Goal: Task Accomplishment & Management: Use online tool/utility

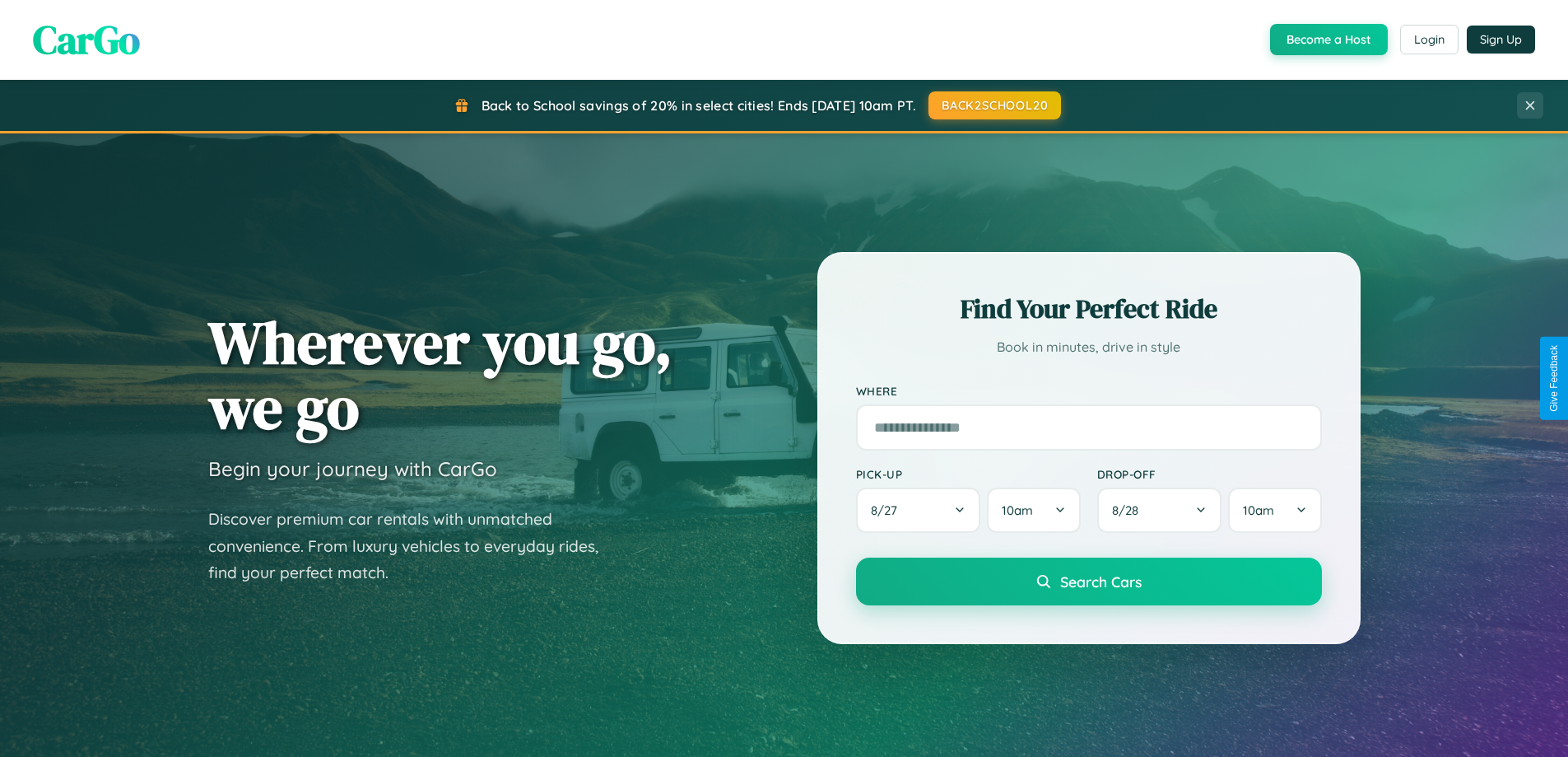
scroll to position [710, 0]
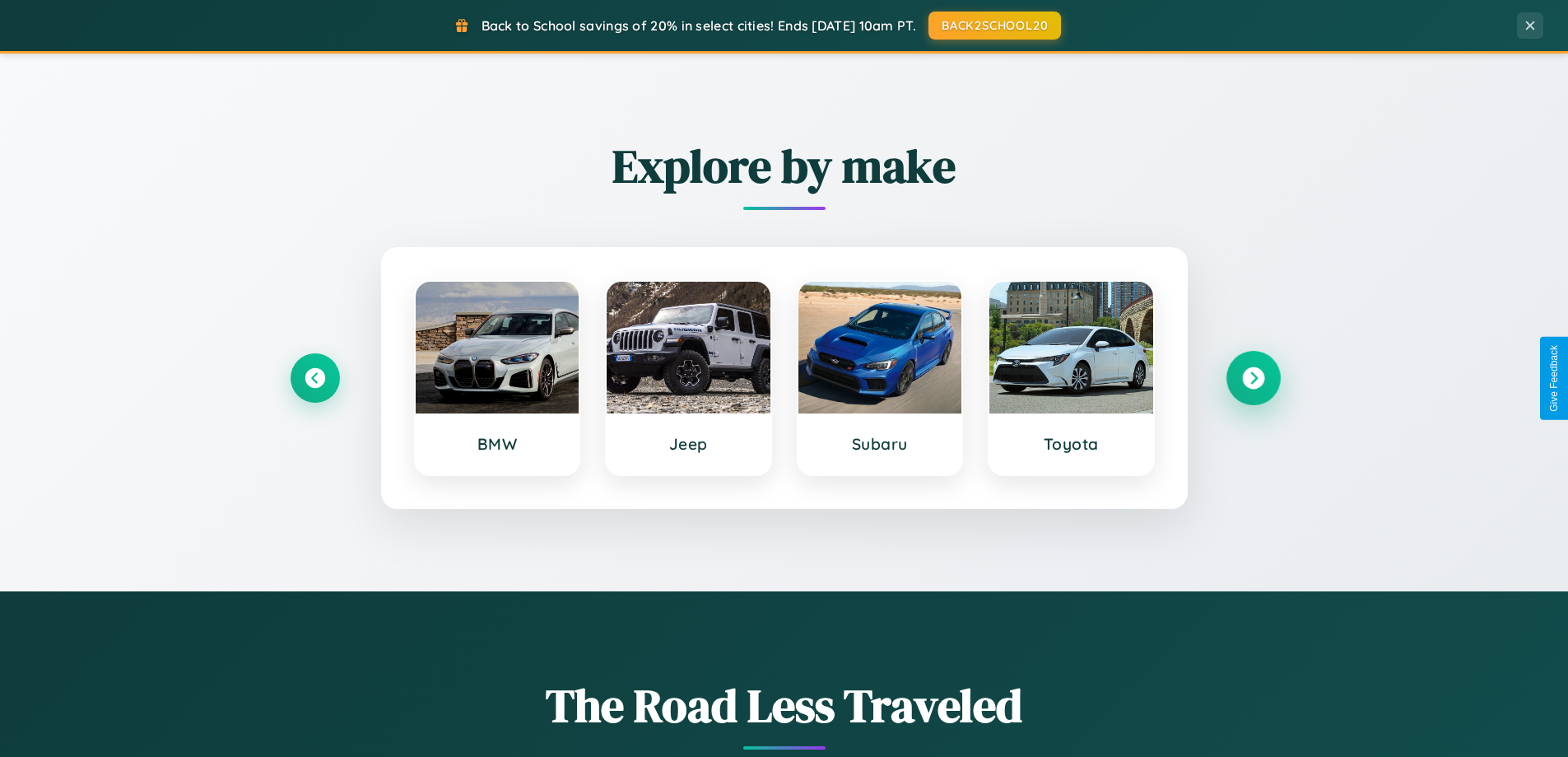
click at [1253, 378] on icon at bounding box center [1253, 378] width 22 height 22
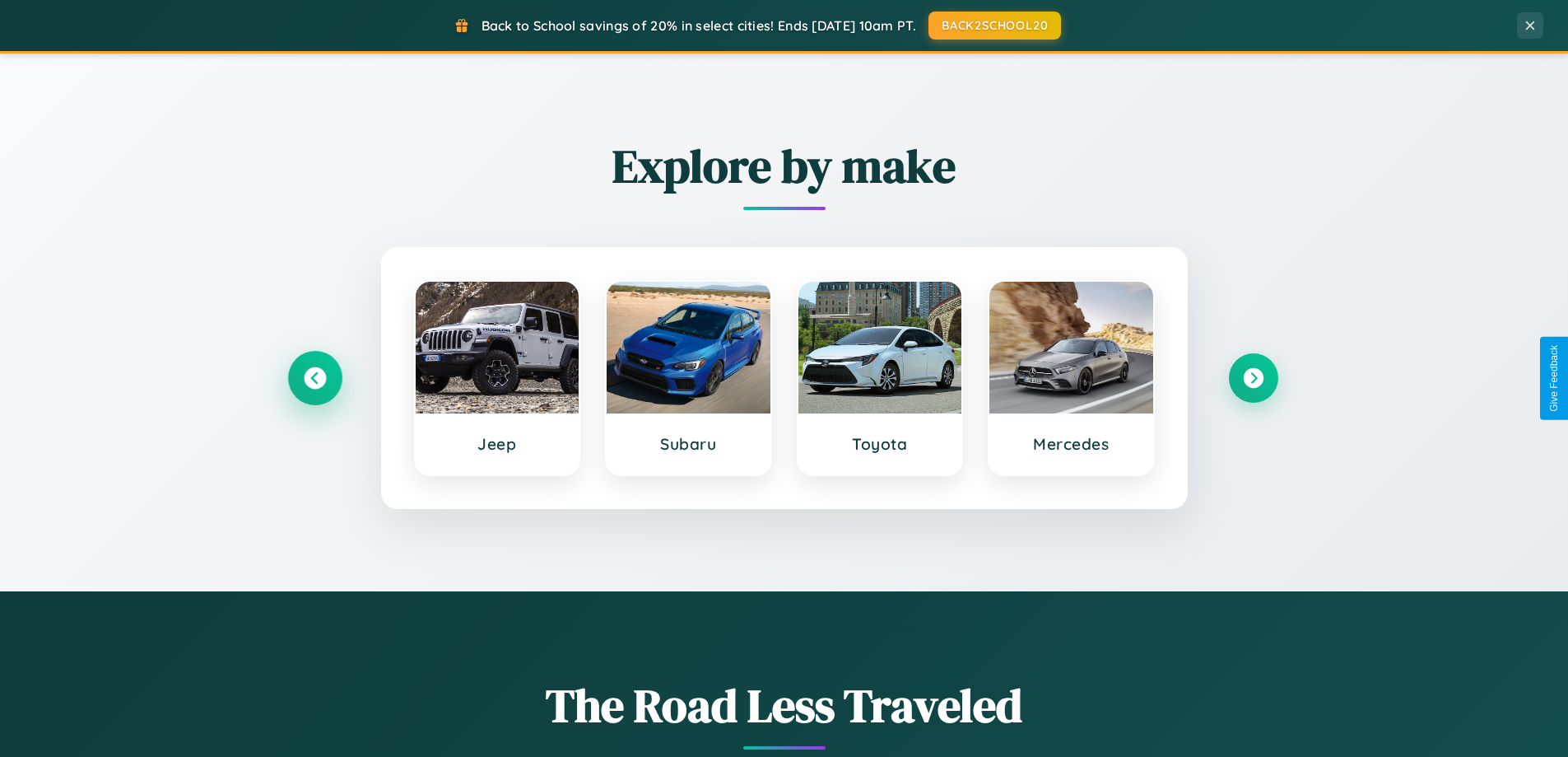
click at [314, 378] on icon at bounding box center [314, 378] width 22 height 22
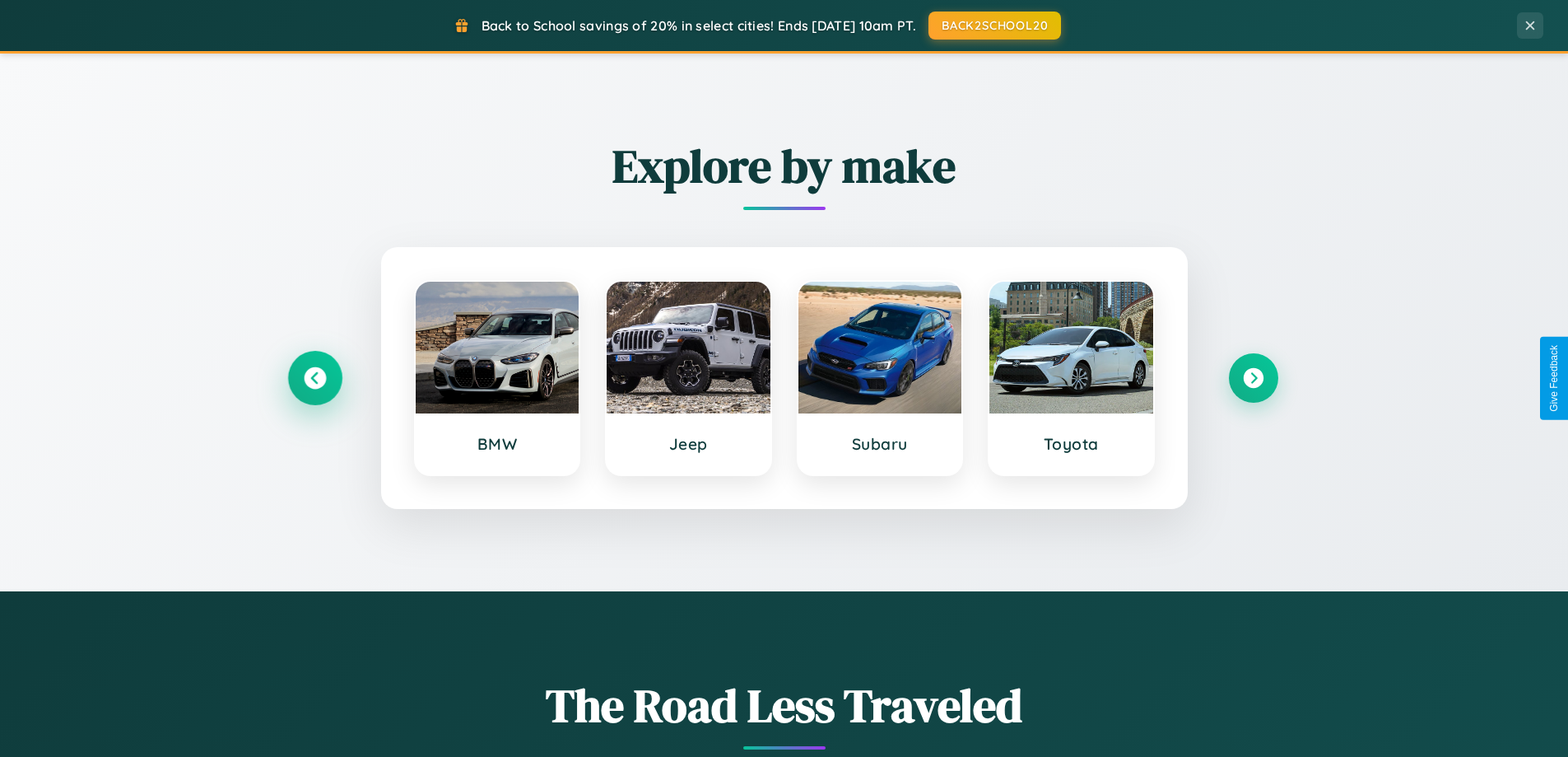
click at [314, 378] on icon at bounding box center [314, 378] width 22 height 22
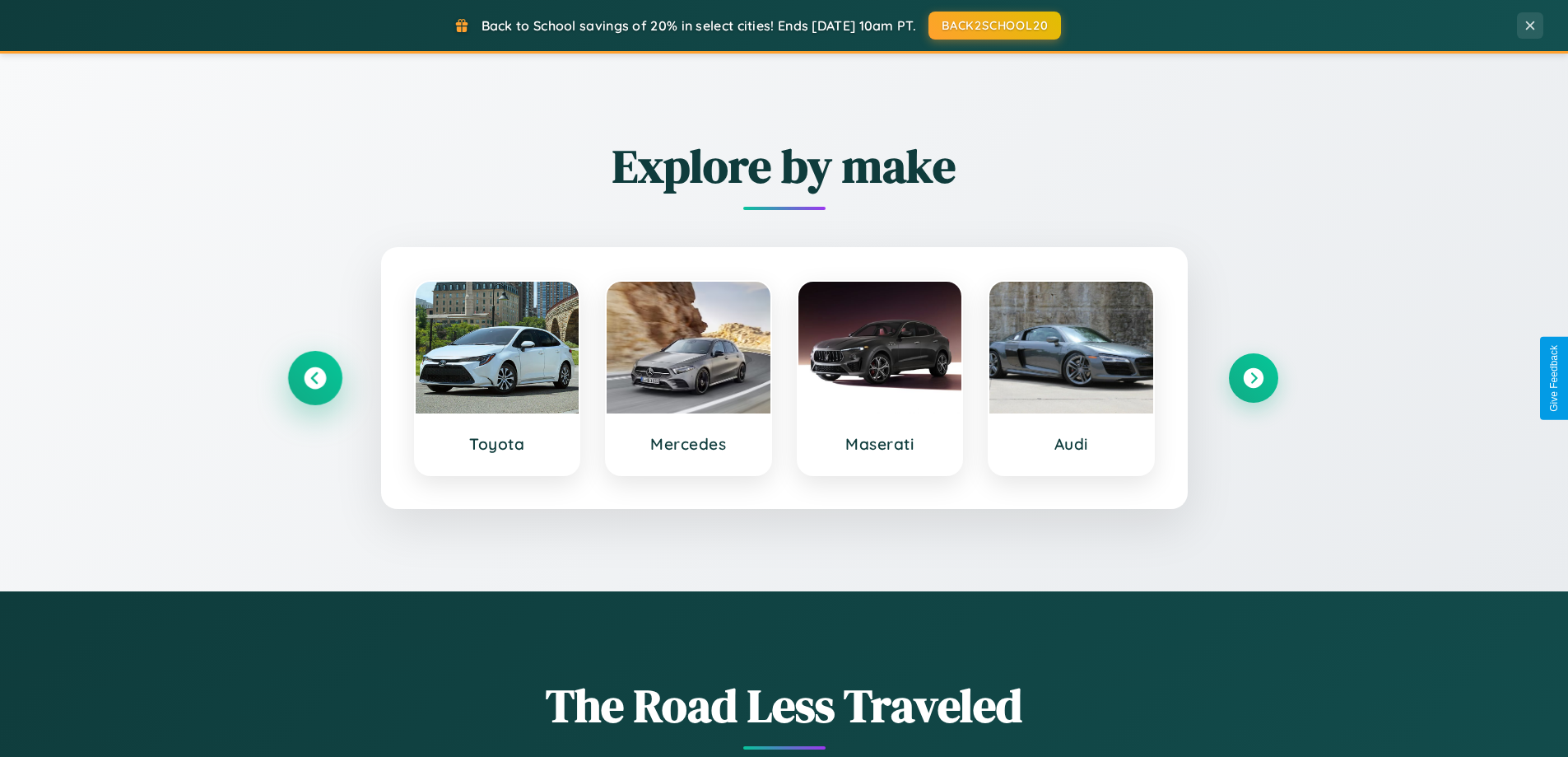
click at [314, 378] on icon at bounding box center [314, 378] width 22 height 22
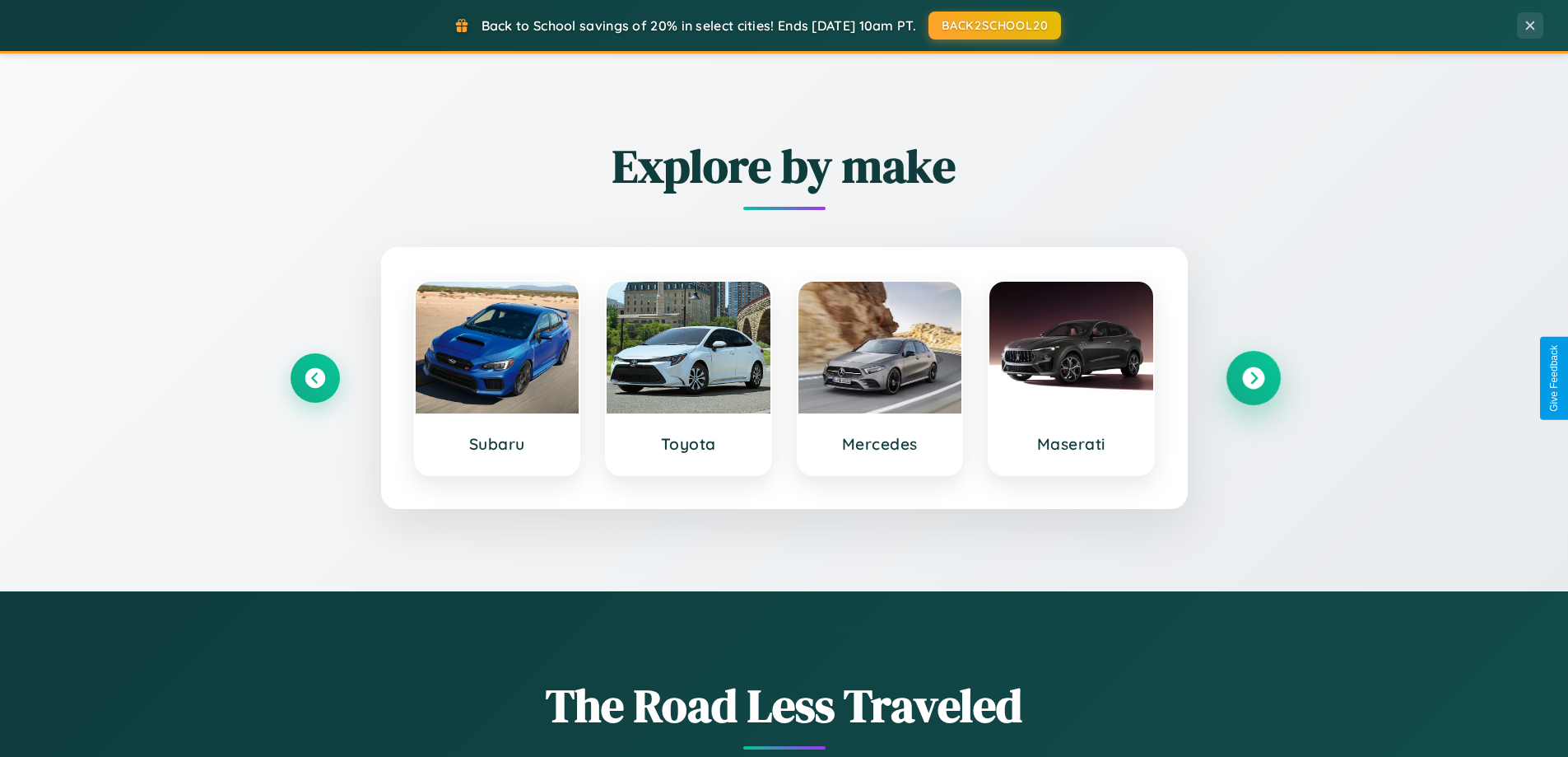
click at [1253, 378] on icon at bounding box center [1253, 378] width 22 height 22
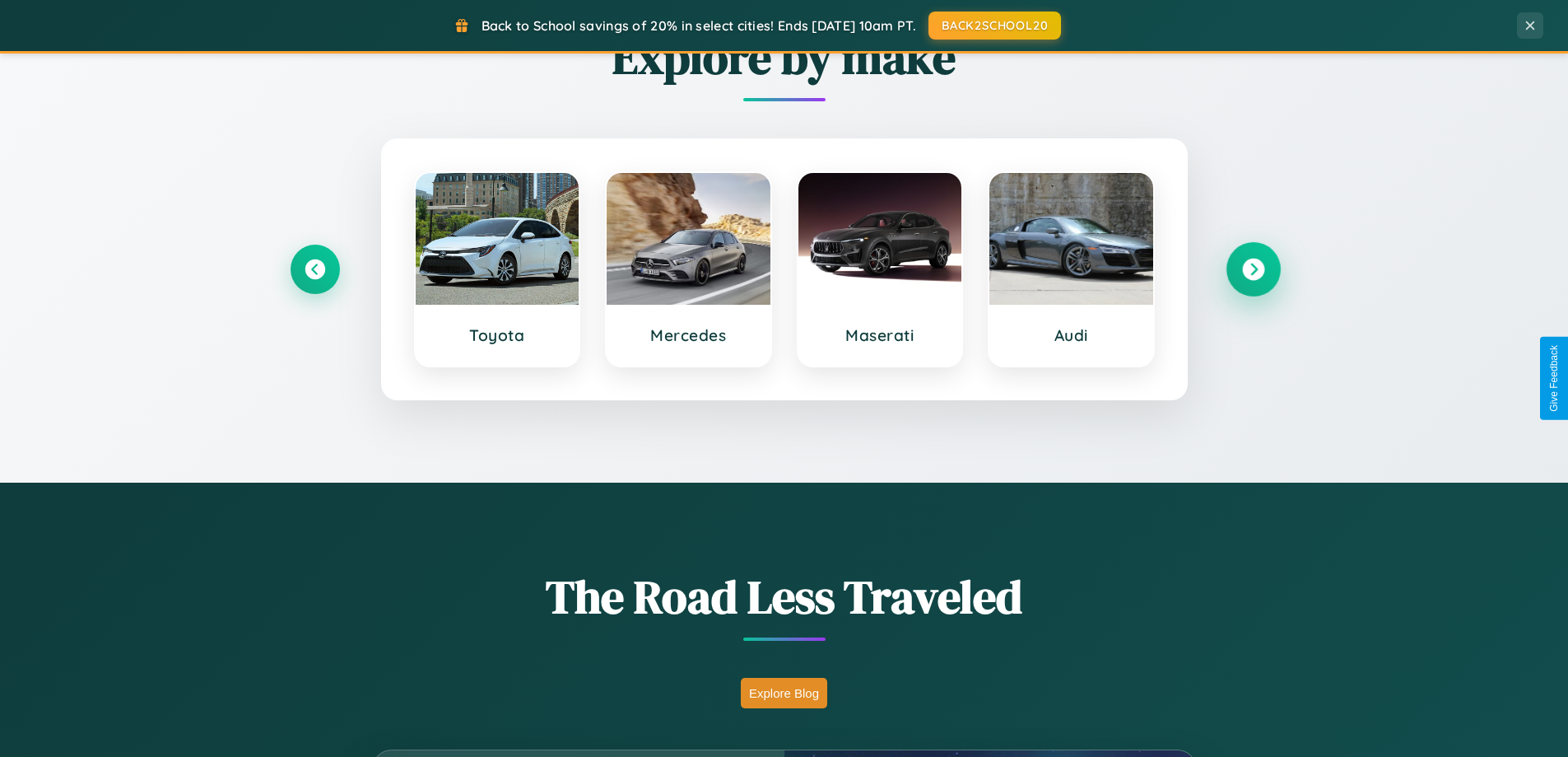
scroll to position [2646, 0]
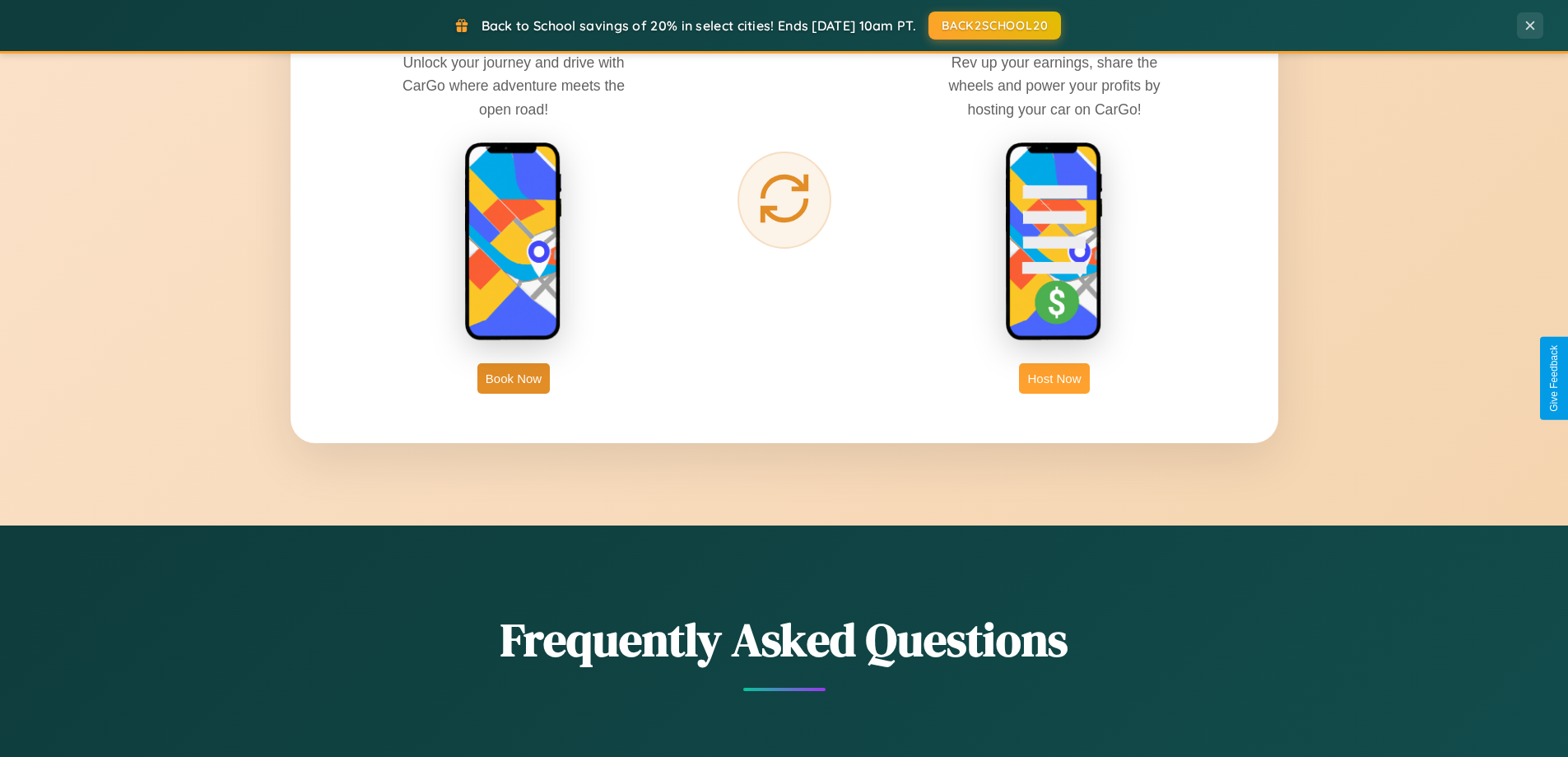
click at [1054, 378] on button "Host Now" at bounding box center [1053, 378] width 70 height 30
